Goal: Transaction & Acquisition: Book appointment/travel/reservation

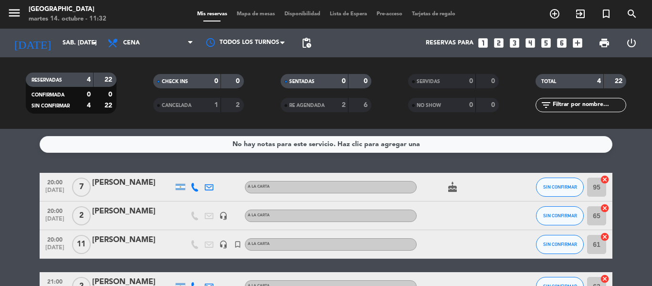
click at [531, 42] on icon "looks_4" at bounding box center [530, 43] width 12 height 12
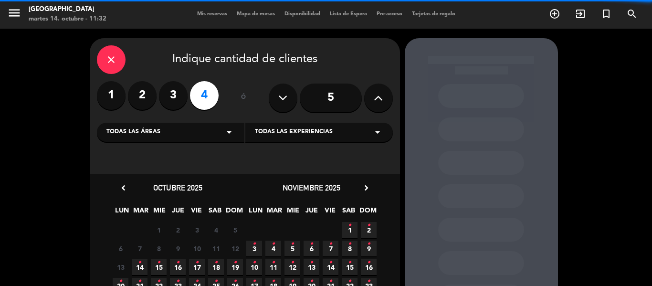
click at [282, 134] on span "Todas las experiencias" at bounding box center [294, 132] width 78 height 10
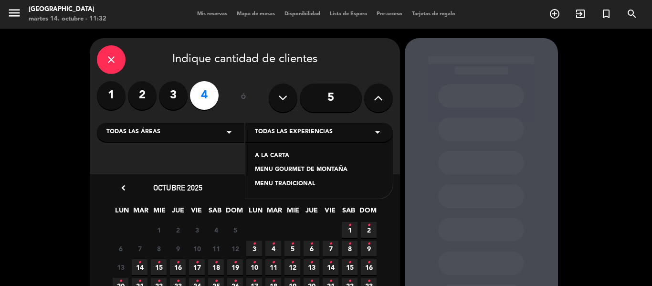
click at [273, 154] on div "A LA CARTA" at bounding box center [319, 156] width 128 height 10
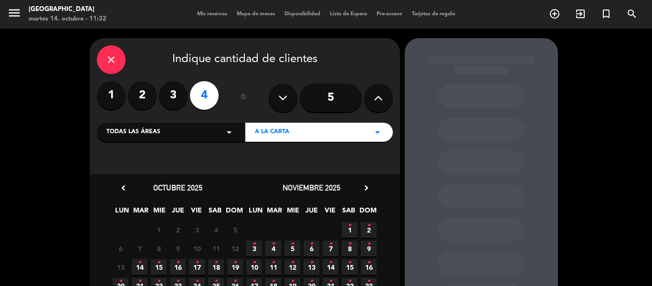
click at [136, 268] on span "14 •" at bounding box center [140, 267] width 16 height 16
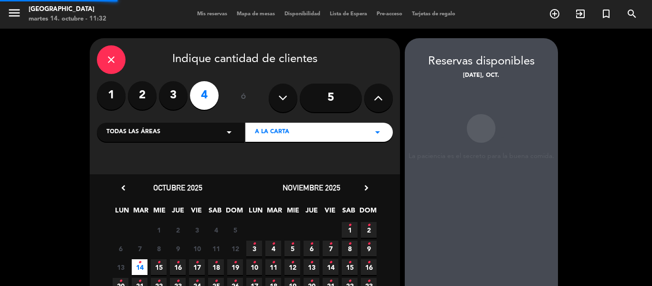
scroll to position [38, 0]
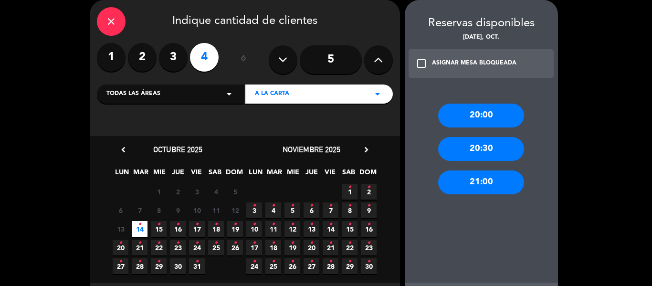
click at [454, 116] on div "20:00" at bounding box center [481, 116] width 86 height 24
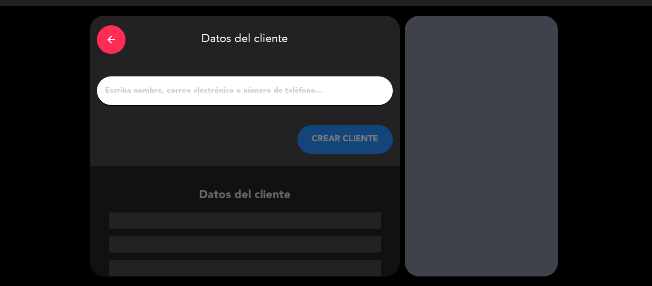
click at [131, 91] on input "1" at bounding box center [245, 90] width 282 height 13
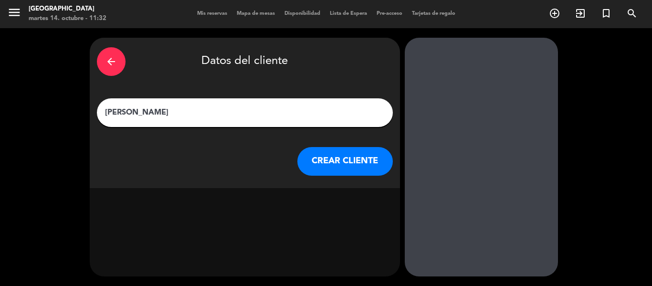
scroll to position [0, 0]
type input "[PERSON_NAME]"
click at [334, 163] on button "CREAR CLIENTE" at bounding box center [344, 161] width 95 height 29
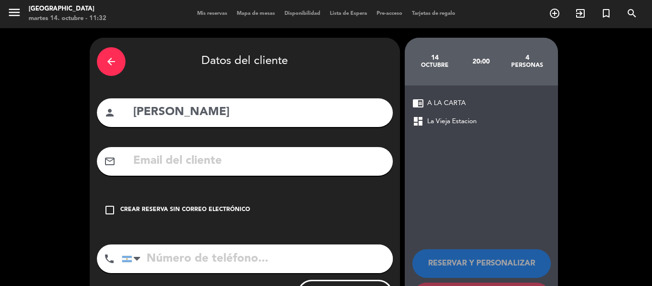
click at [228, 208] on div "Crear reserva sin correo electrónico" at bounding box center [185, 210] width 130 height 10
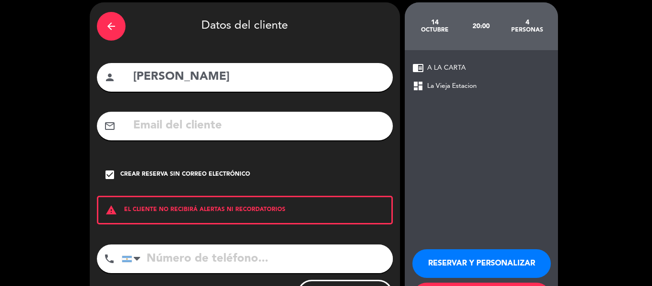
scroll to position [82, 0]
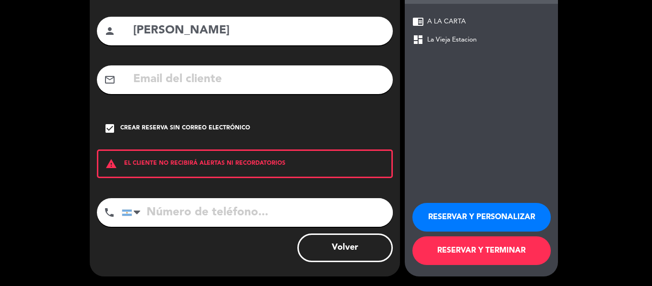
click at [496, 245] on button "RESERVAR Y TERMINAR" at bounding box center [481, 250] width 138 height 29
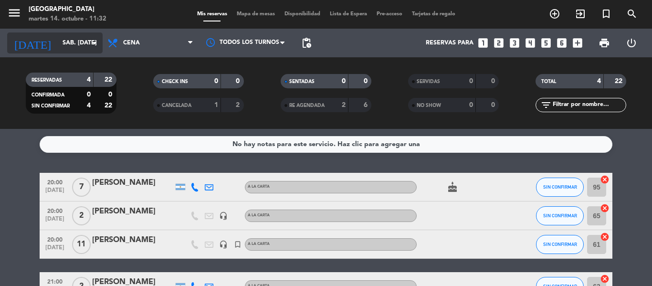
click at [95, 43] on icon "arrow_drop_down" at bounding box center [94, 42] width 11 height 11
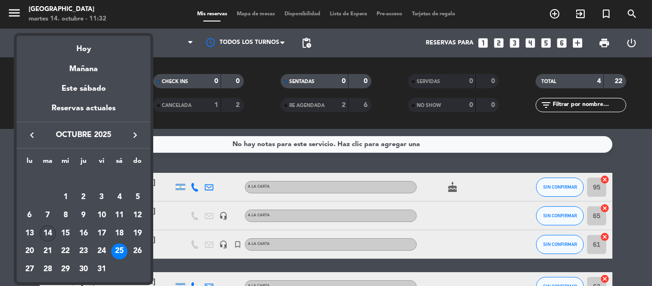
click at [45, 229] on div "14" at bounding box center [48, 233] width 16 height 16
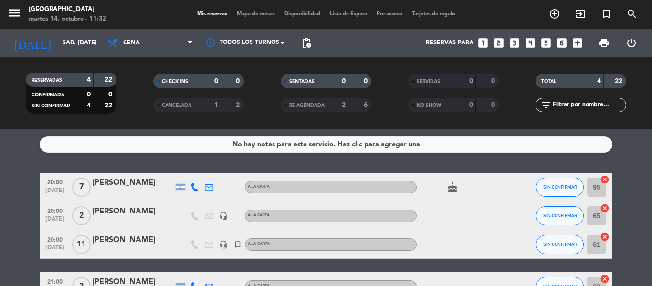
type input "[DATE] oct."
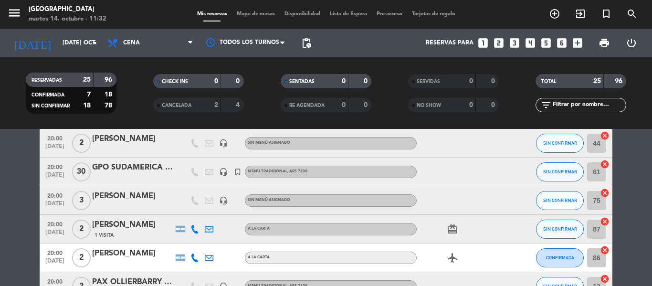
scroll to position [143, 0]
